Goal: Task Accomplishment & Management: Complete application form

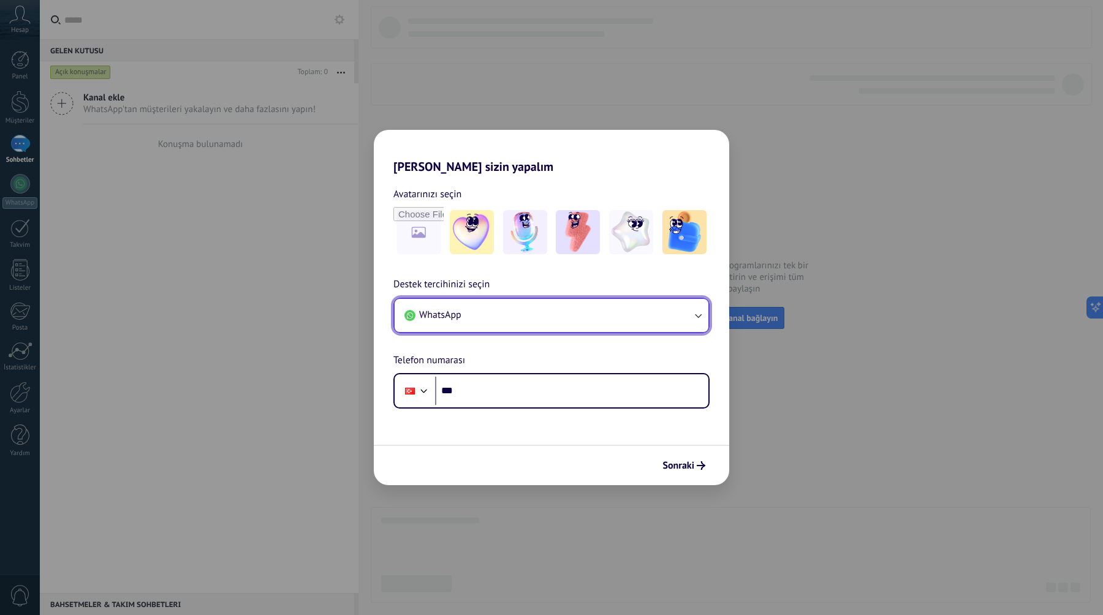
click at [566, 312] on button "WhatsApp" at bounding box center [552, 315] width 314 height 33
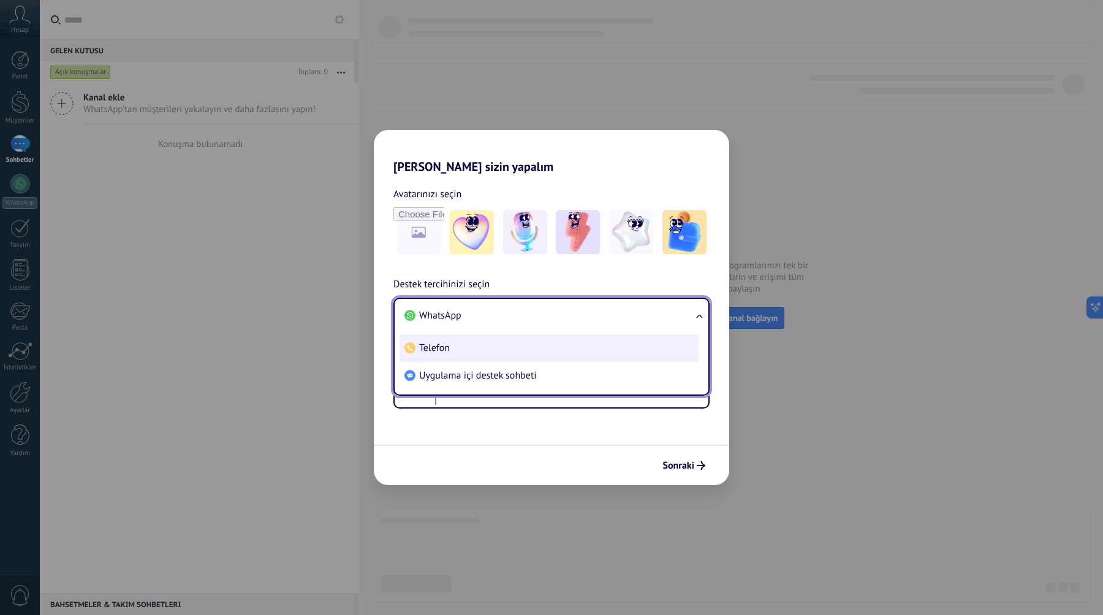
click at [449, 348] on span "Telefon" at bounding box center [434, 348] width 31 height 12
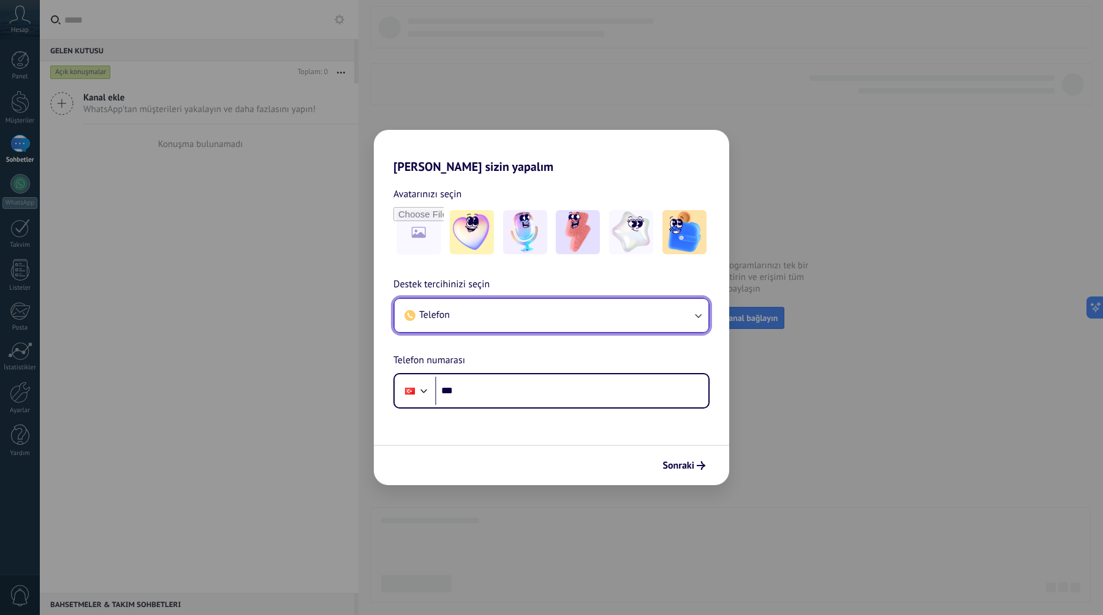
click at [456, 317] on button "Telefon" at bounding box center [552, 315] width 314 height 33
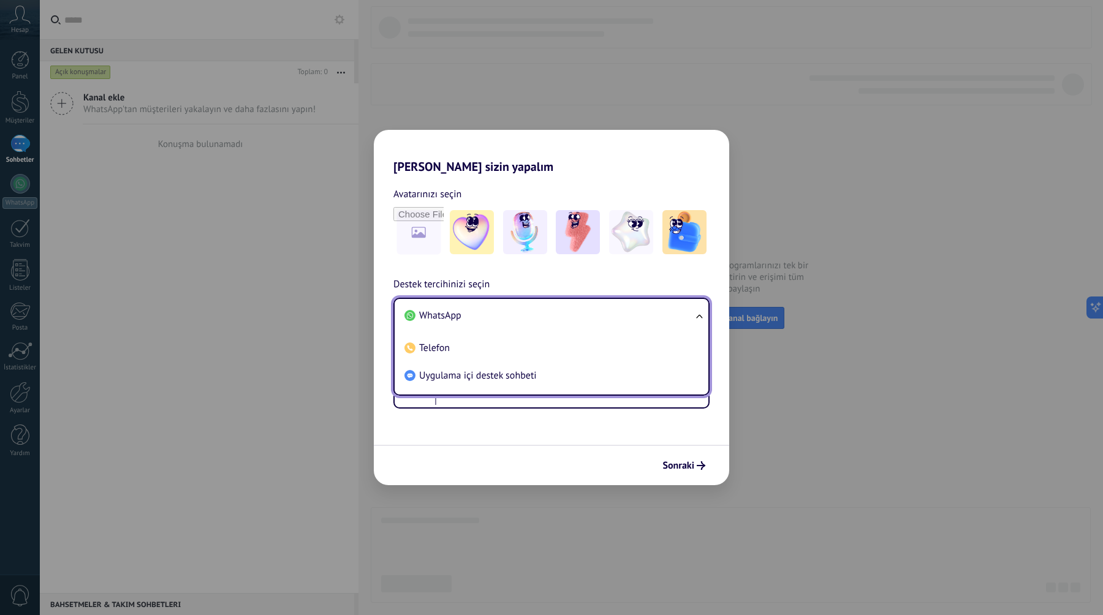
click at [536, 504] on div "[PERSON_NAME] sizin yapalım Avatarınızı seçin Destek tercihinizi seçin Telefon …" at bounding box center [551, 307] width 1103 height 615
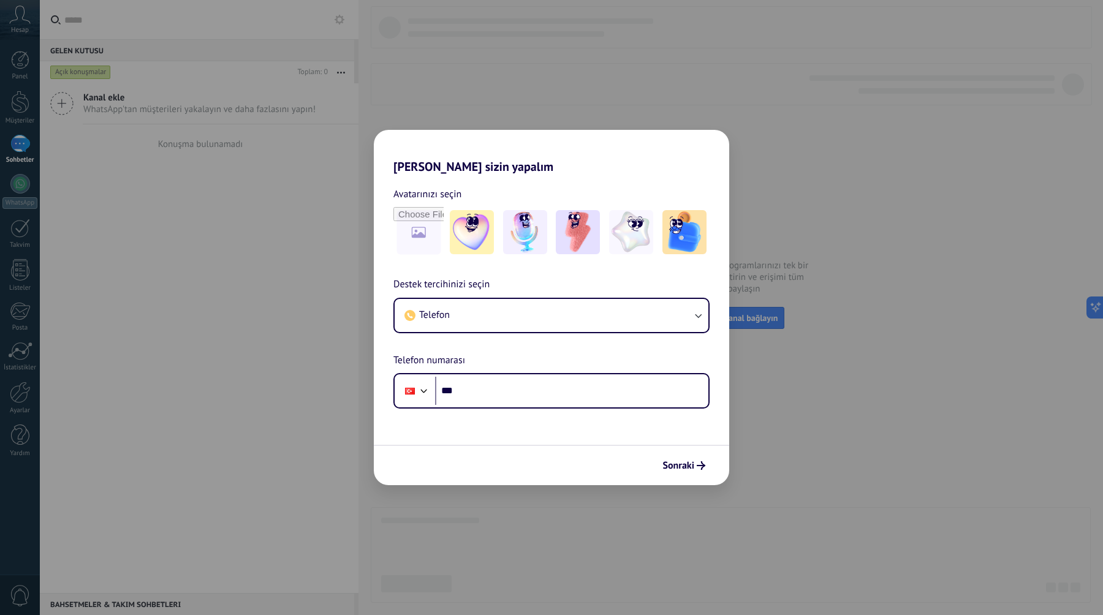
click at [535, 464] on div "Sonraki" at bounding box center [551, 465] width 355 height 40
click at [388, 251] on div "Avatarınızı seçin" at bounding box center [551, 221] width 355 height 71
click at [338, 234] on div "[PERSON_NAME] sizin yapalım Avatarınızı seçin Destek tercihinizi seçin Telefon …" at bounding box center [551, 307] width 1103 height 615
click at [289, 227] on div "[PERSON_NAME] sizin yapalım Avatarınızı seçin Destek tercihinizi seçin Telefon …" at bounding box center [551, 307] width 1103 height 615
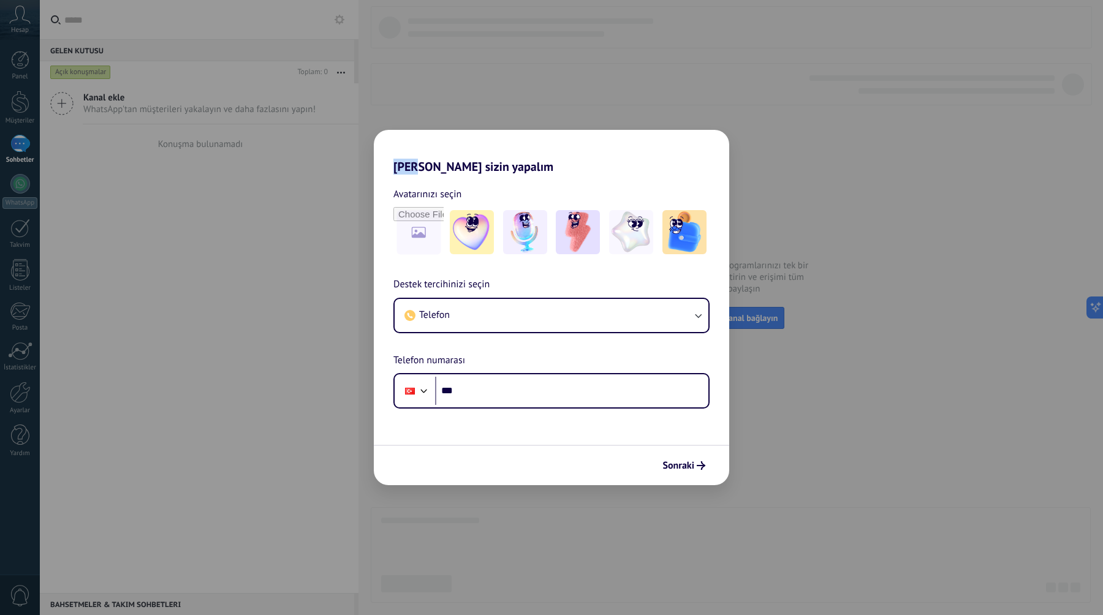
click at [289, 227] on div "[PERSON_NAME] sizin yapalım Avatarınızı seçin Destek tercihinizi seçin Telefon …" at bounding box center [551, 307] width 1103 height 615
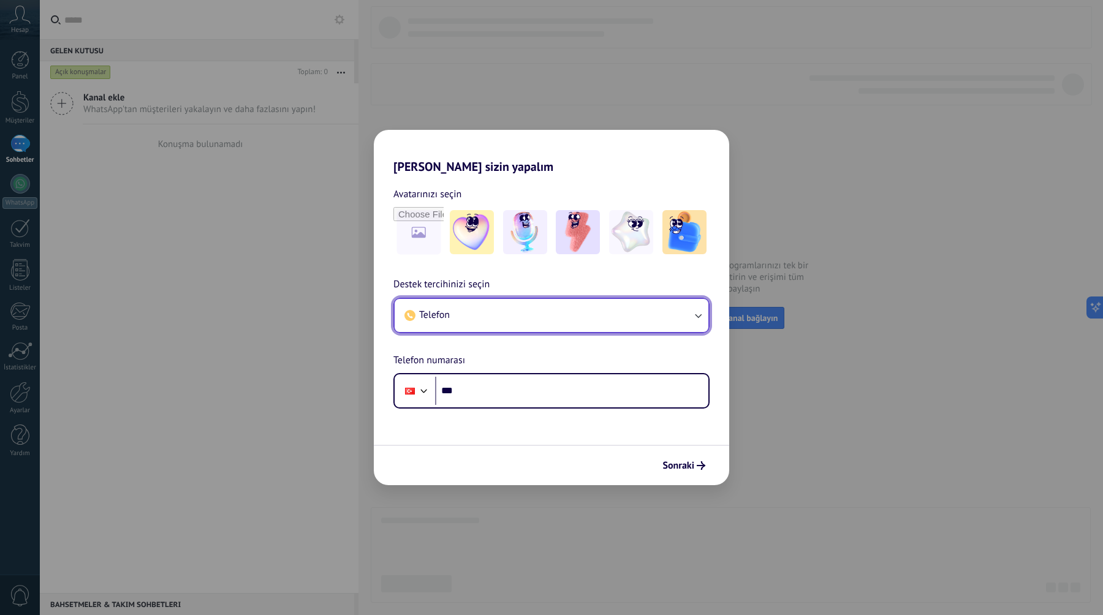
click at [435, 314] on span "Telefon" at bounding box center [434, 315] width 31 height 12
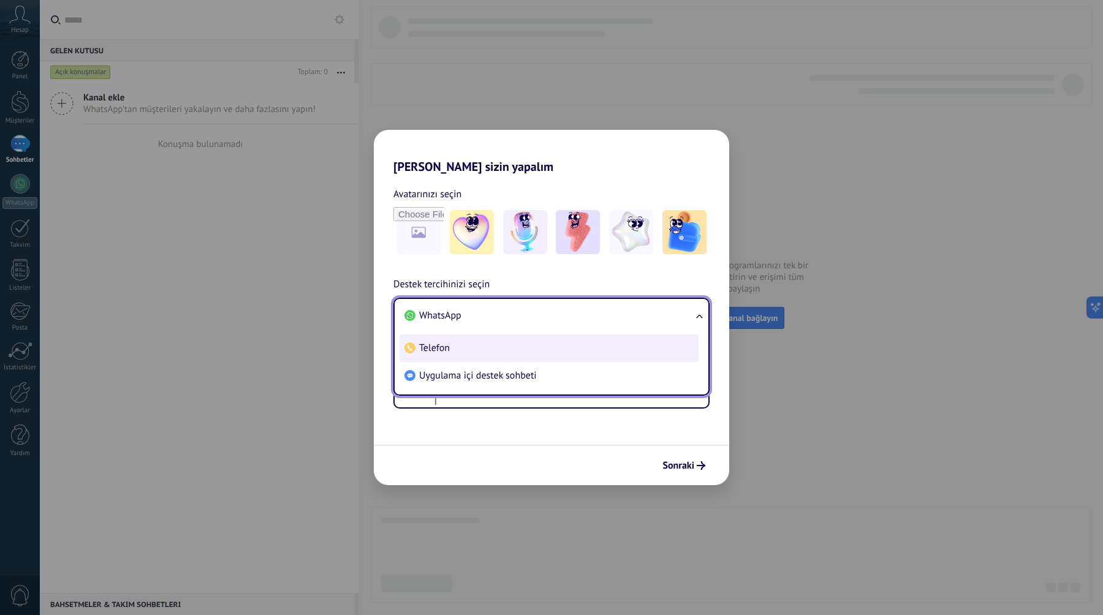
click at [432, 343] on span "Telefon" at bounding box center [434, 348] width 31 height 12
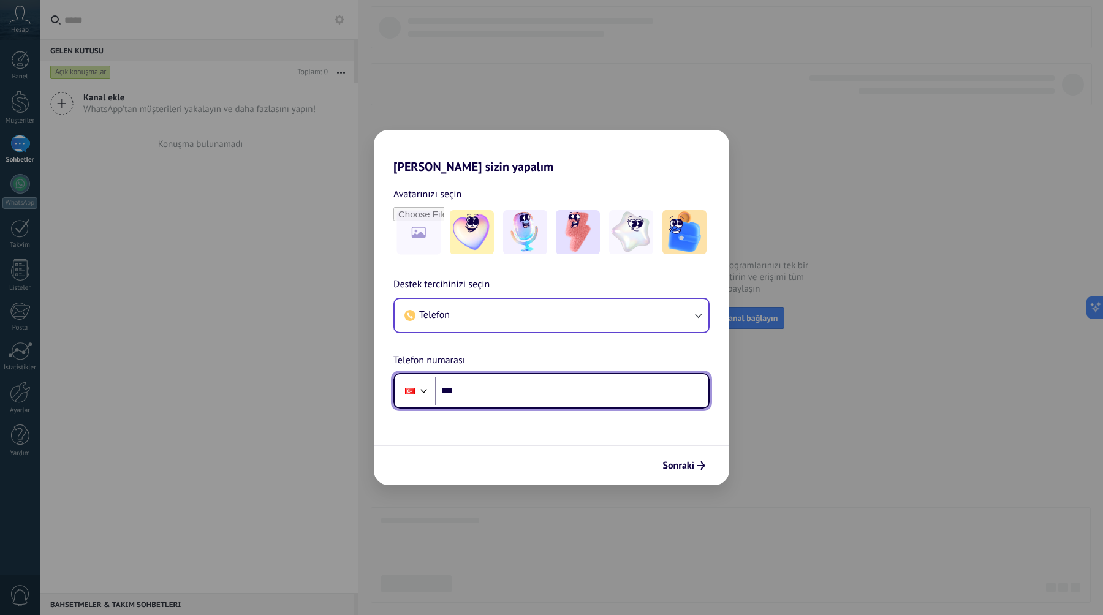
click at [494, 393] on input "***" at bounding box center [571, 391] width 273 height 28
type input "**********"
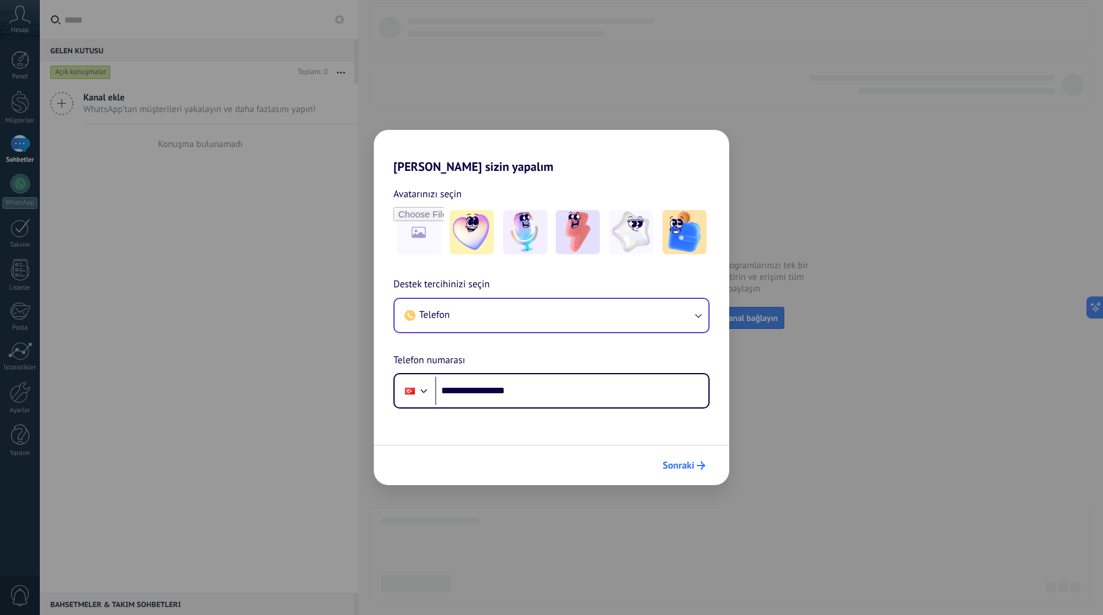
click at [691, 458] on button "Sonraki" at bounding box center [684, 465] width 54 height 21
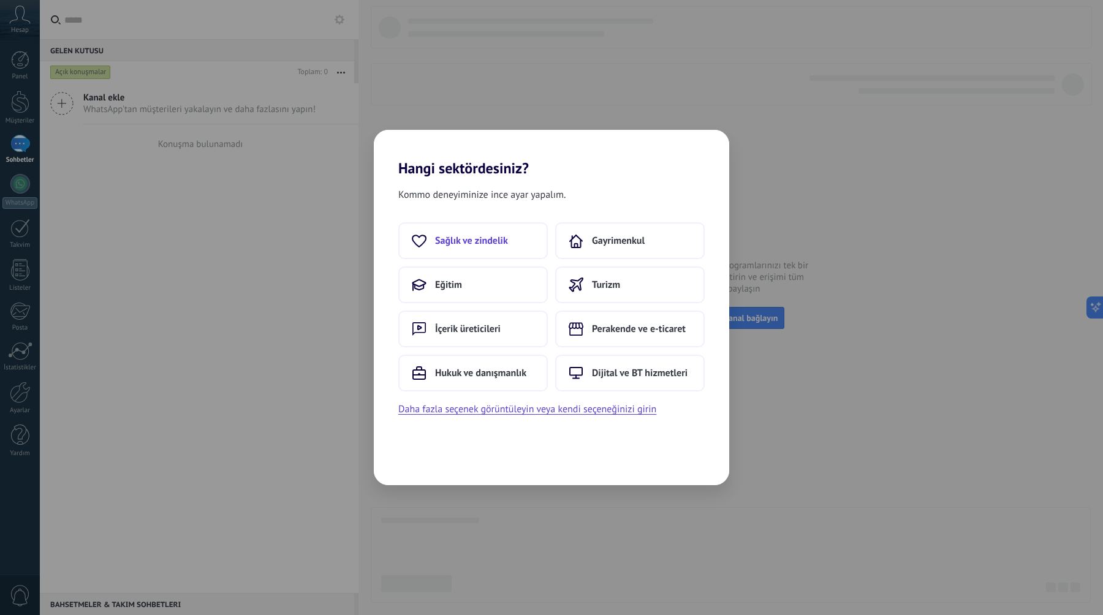
click at [433, 241] on button "Sağlık ve zindelik" at bounding box center [472, 240] width 149 height 37
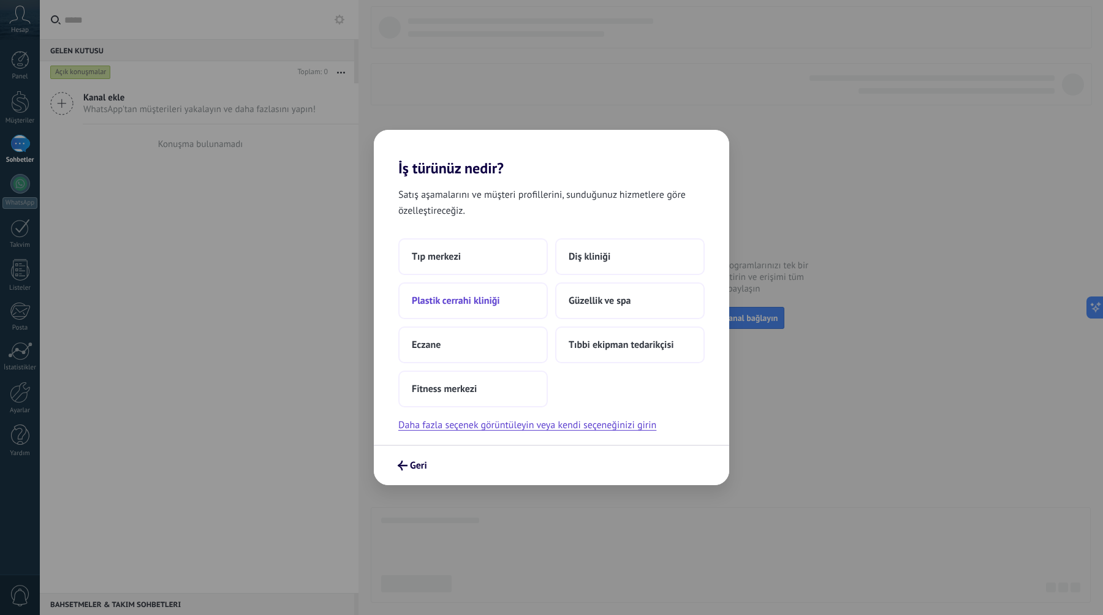
click at [470, 295] on span "Plastik cerrahi kliniği" at bounding box center [456, 301] width 88 height 12
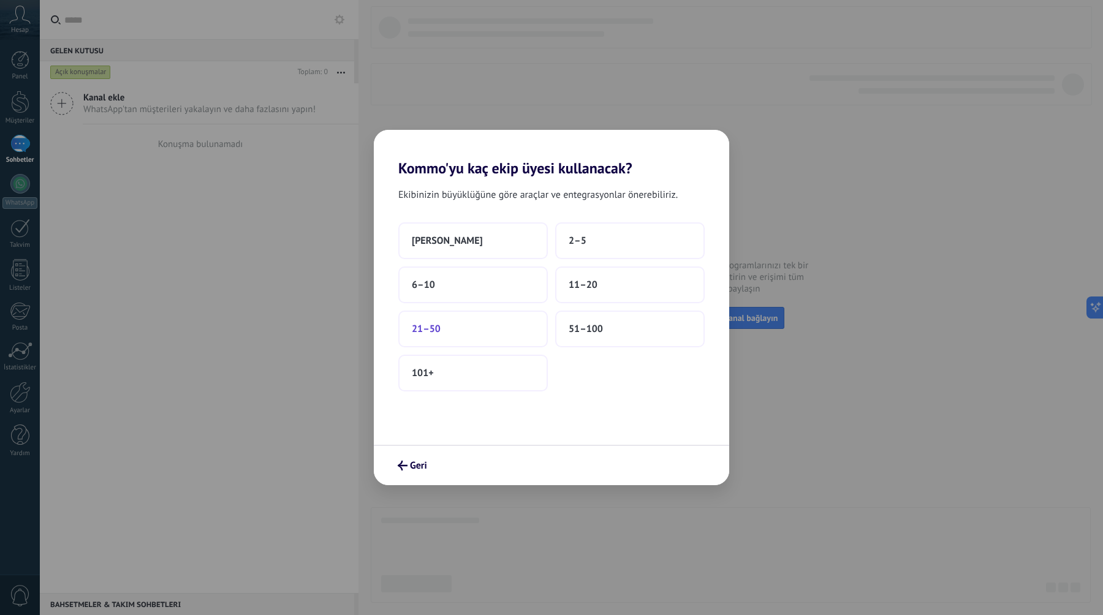
click at [469, 317] on button "21–50" at bounding box center [472, 329] width 149 height 37
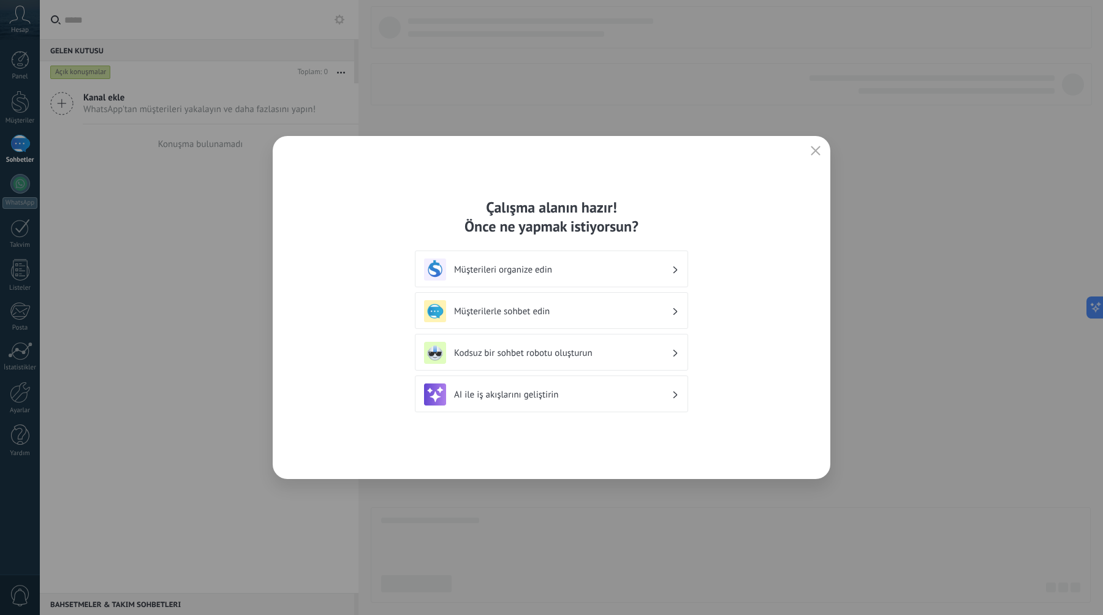
click at [647, 310] on h3 "Müşterilerle sohbet edin" at bounding box center [562, 312] width 217 height 12
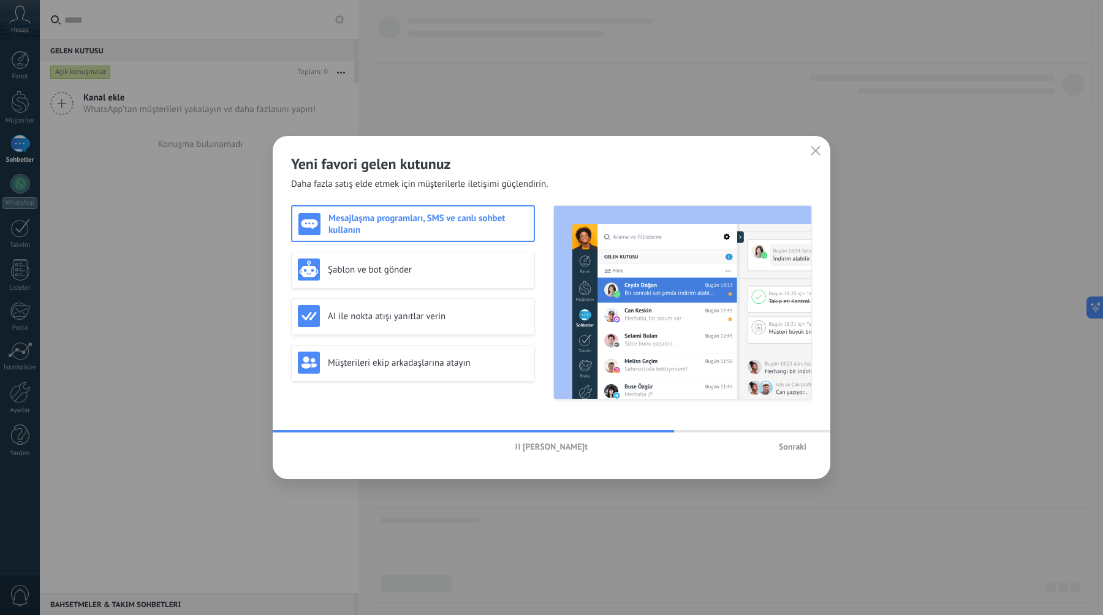
click at [793, 445] on span "Sonraki" at bounding box center [793, 446] width 28 height 9
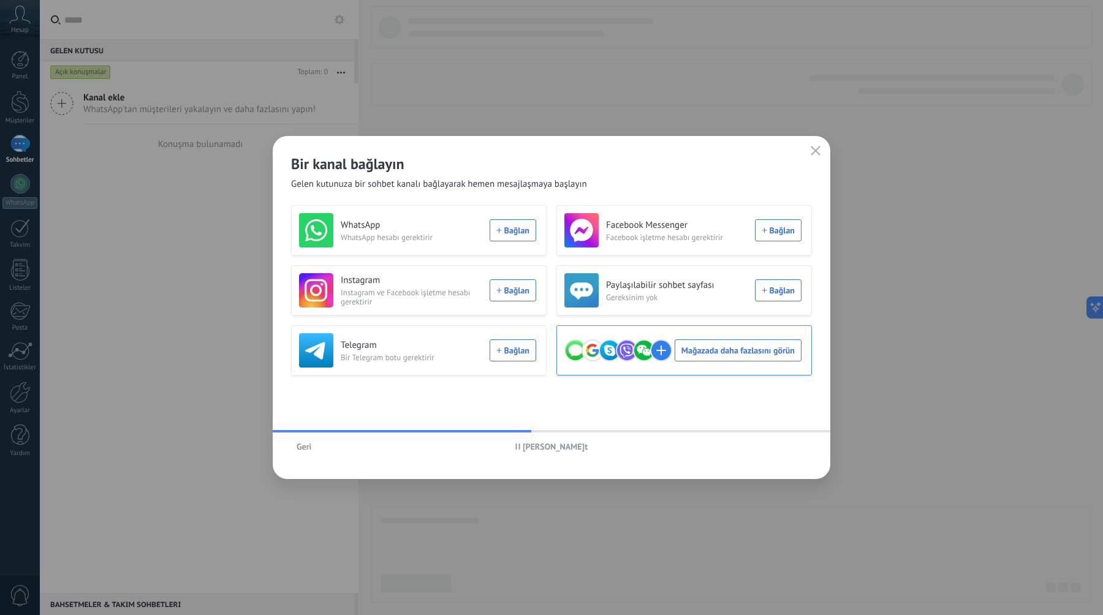
click at [737, 354] on div "Mağazada daha fazlasını görün" at bounding box center [682, 350] width 237 height 34
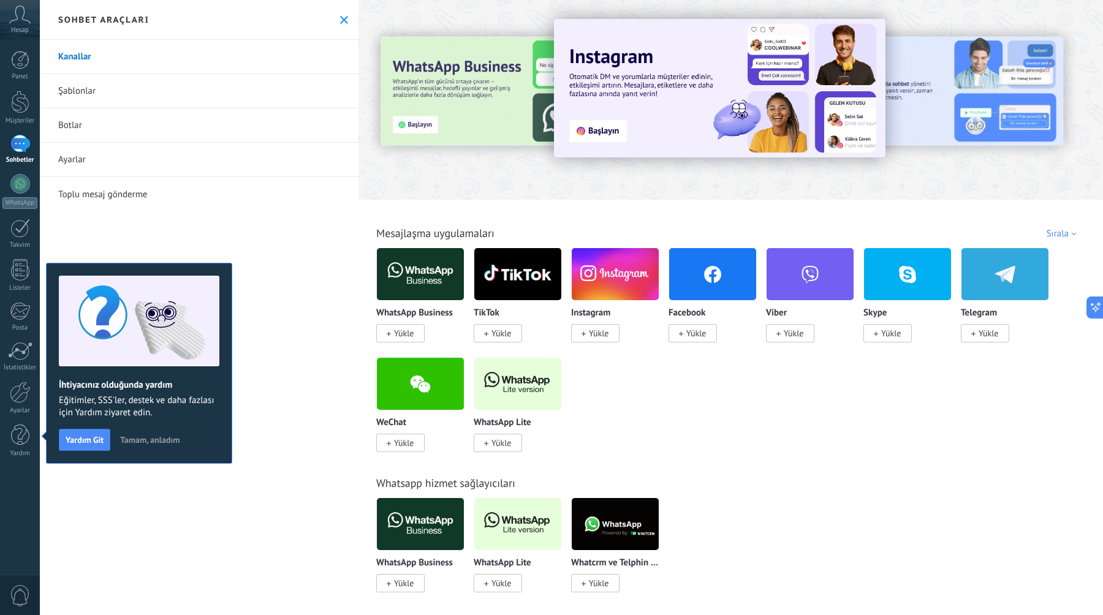
click at [528, 380] on img at bounding box center [517, 383] width 87 height 59
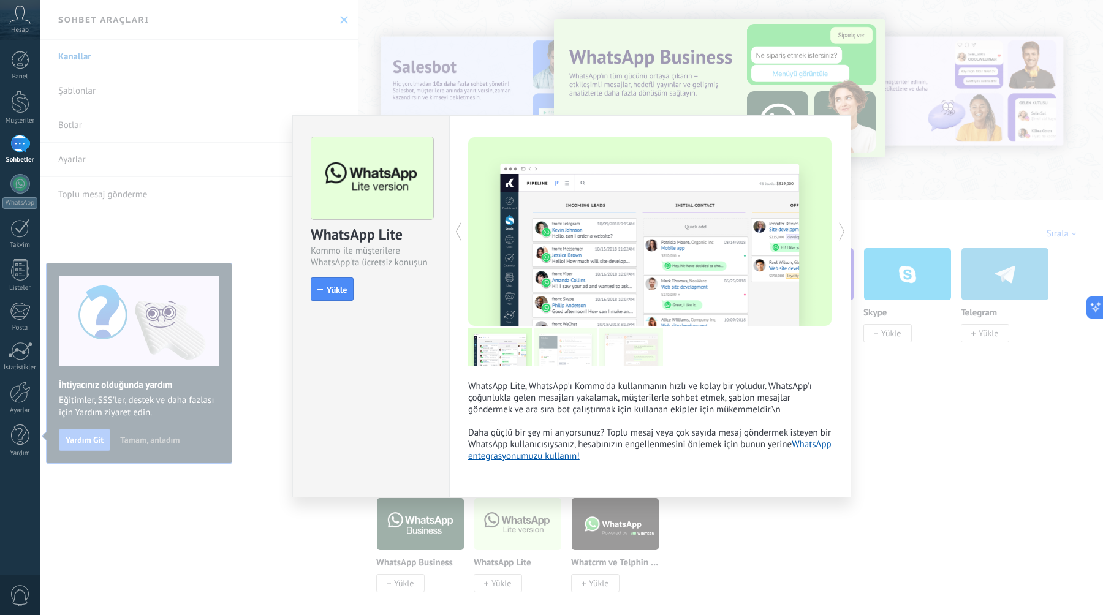
click at [935, 442] on div "WhatsApp Lite Kommo ile müşterilere WhatsApp'ta ücretsiz konuşun install Yükle …" at bounding box center [571, 307] width 1063 height 615
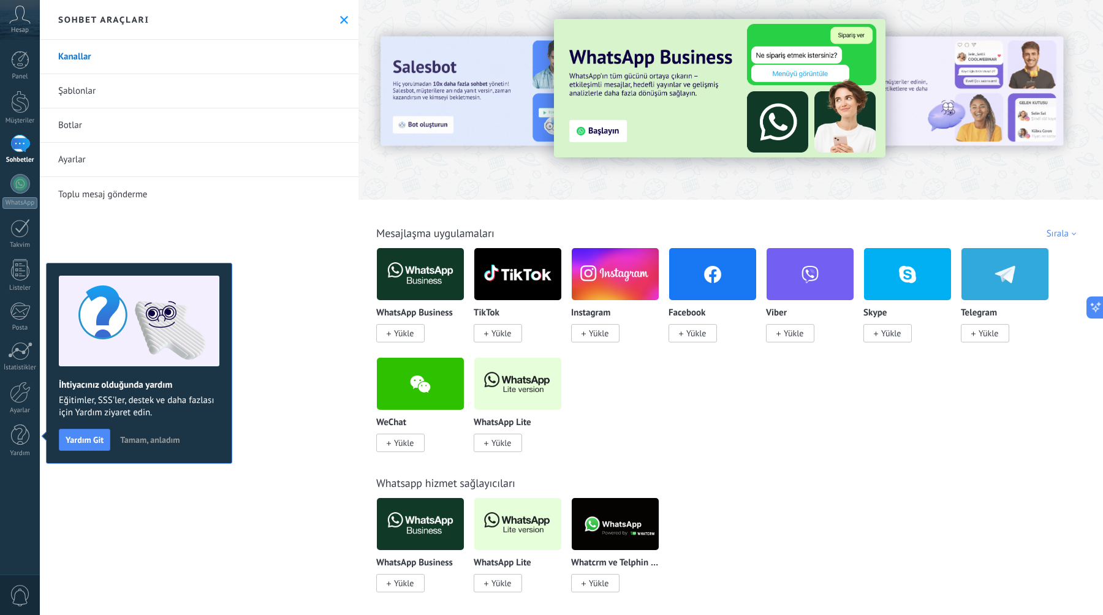
click at [518, 390] on img at bounding box center [517, 383] width 87 height 59
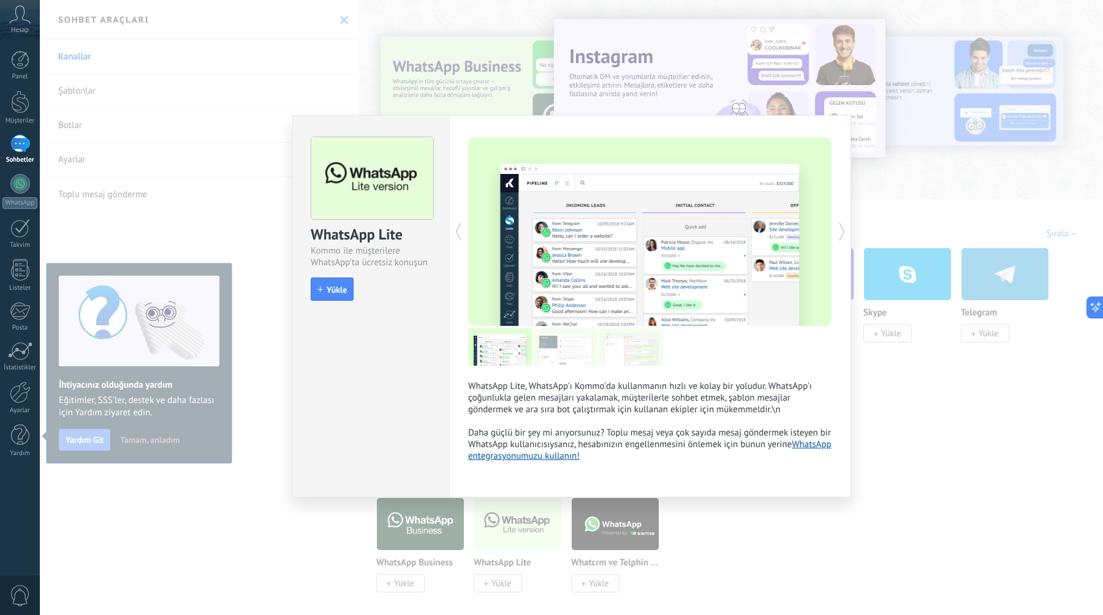
click at [599, 457] on link "WhatsApp entegrasyonumuzu kullanın!" at bounding box center [649, 450] width 363 height 23
